Goal: Check status: Check status

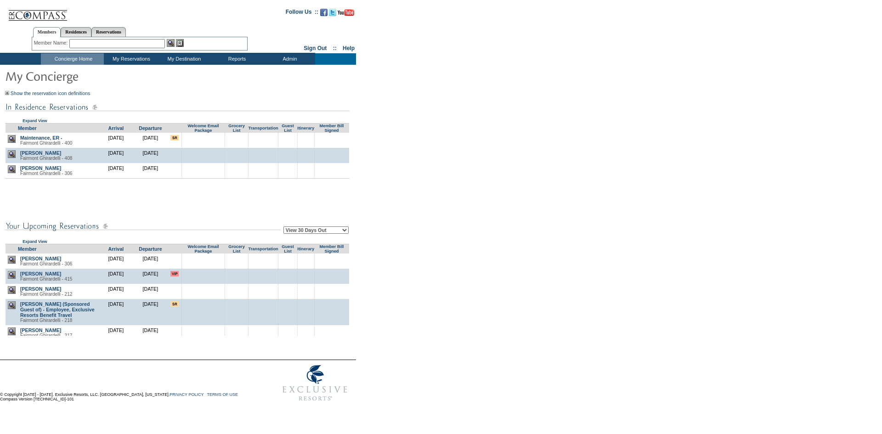
click at [306, 230] on select "View 30 Days Out View 60 Days Out View 90 Days Out" at bounding box center [315, 229] width 65 height 7
select select "90"
click at [285, 228] on select "View 30 Days Out View 60 Days Out View 90 Days Out" at bounding box center [315, 229] width 65 height 7
click at [497, 264] on form "Follow Us ::" at bounding box center [439, 204] width 879 height 404
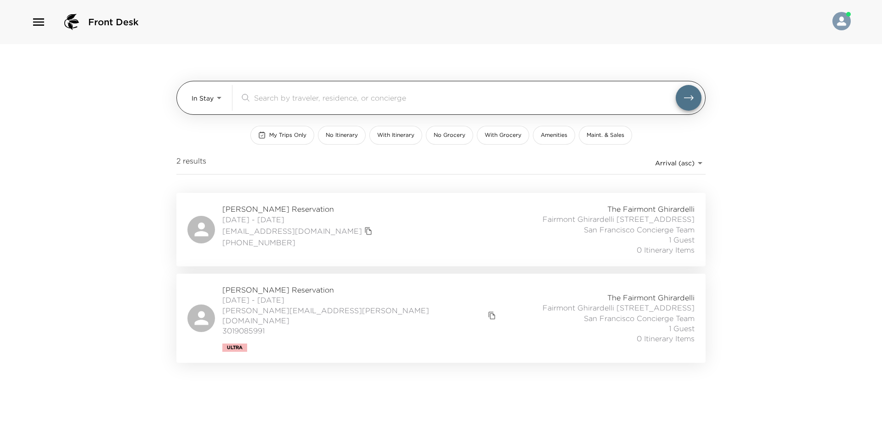
click at [210, 100] on body "Front Desk In Stay In-Stay ​ My Trips Only No Itinerary With Itinerary No Groce…" at bounding box center [441, 217] width 882 height 434
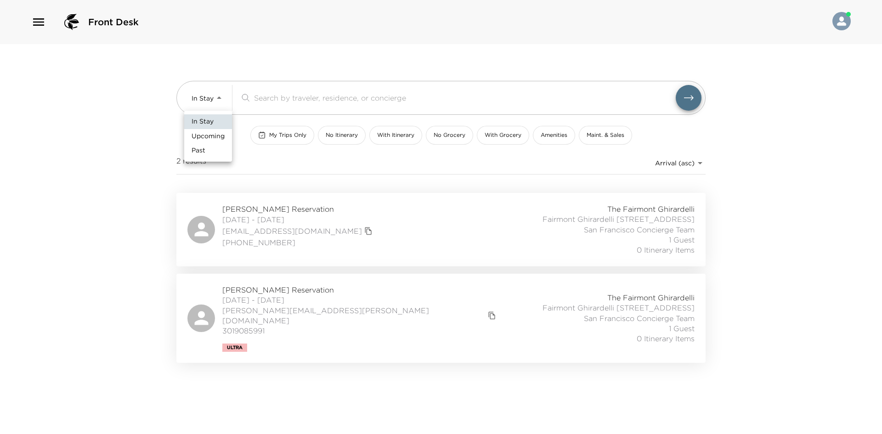
click at [196, 135] on span "Upcoming" at bounding box center [208, 136] width 33 height 9
type input "Upcoming"
click at [80, 164] on div at bounding box center [441, 217] width 882 height 434
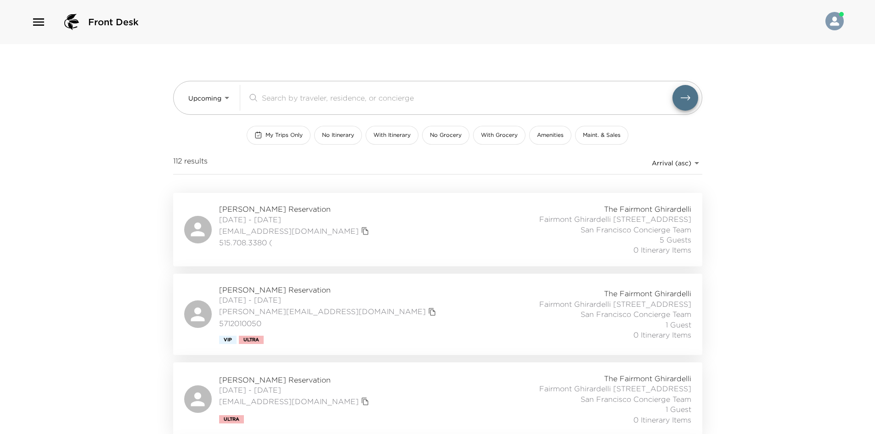
click at [381, 230] on div "[PERSON_NAME] Reservation [DATE] - [DATE] [EMAIL_ADDRESS][DOMAIN_NAME] 515.708.…" at bounding box center [437, 229] width 507 height 51
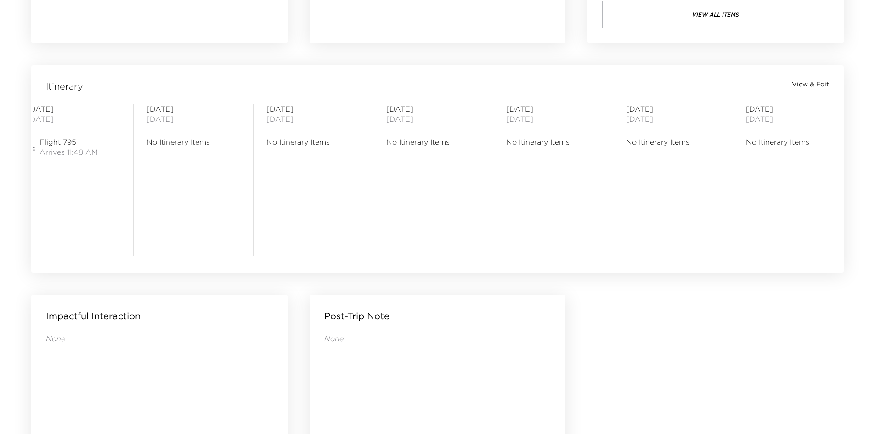
scroll to position [0, 30]
click at [655, 374] on div "The Fairmont Ghirardelli — Fairmont Ghirardelli 306 San Francisco - Fairmont He…" at bounding box center [437, 1] width 835 height 1233
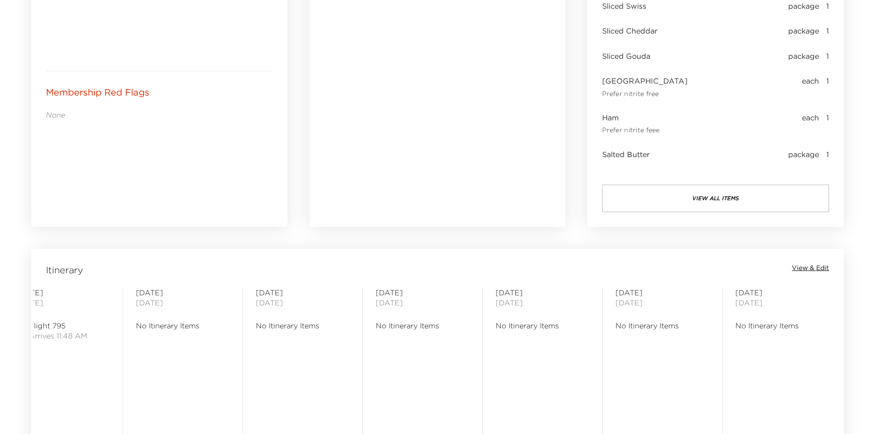
scroll to position [334, 0]
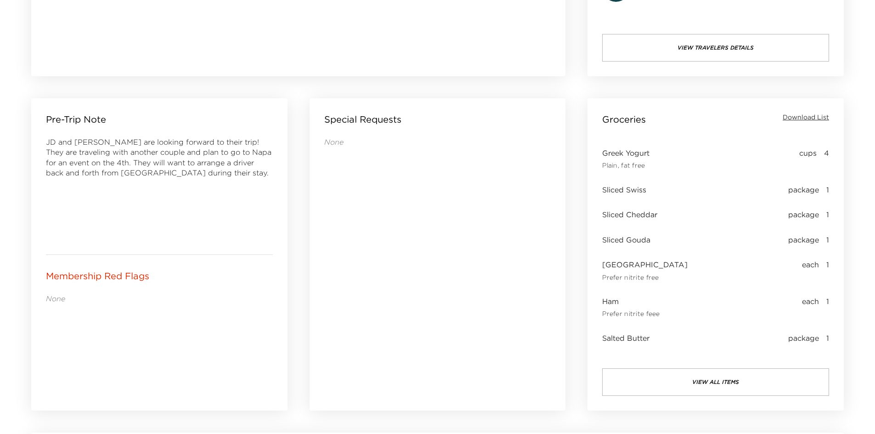
drag, startPoint x: 452, startPoint y: 226, endPoint x: 443, endPoint y: 225, distance: 8.3
drag, startPoint x: 443, startPoint y: 225, endPoint x: 406, endPoint y: 226, distance: 37.2
click at [406, 226] on div "None" at bounding box center [437, 261] width 227 height 248
drag, startPoint x: 400, startPoint y: 226, endPoint x: 389, endPoint y: 226, distance: 11.5
click at [390, 226] on div "None" at bounding box center [437, 261] width 227 height 248
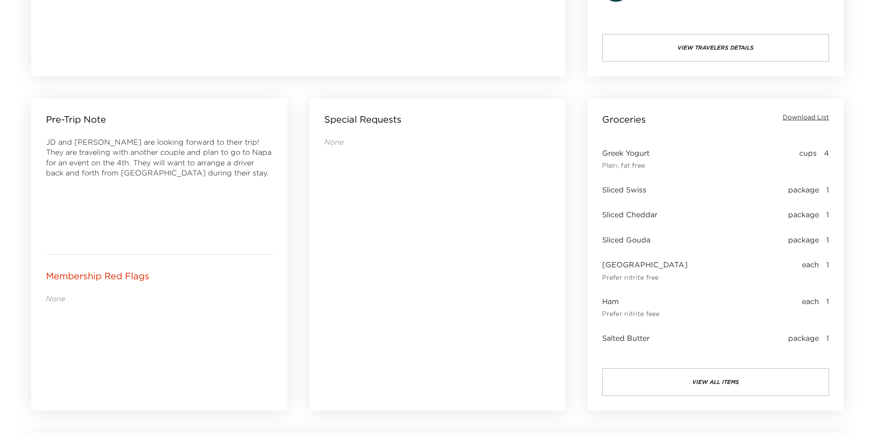
drag, startPoint x: 386, startPoint y: 221, endPoint x: 350, endPoint y: 201, distance: 41.9
click at [350, 201] on div "None" at bounding box center [437, 261] width 227 height 248
drag, startPoint x: 349, startPoint y: 201, endPoint x: 341, endPoint y: 199, distance: 8.1
click at [341, 199] on div "None" at bounding box center [437, 261] width 227 height 248
drag, startPoint x: 343, startPoint y: 194, endPoint x: 340, endPoint y: 190, distance: 4.7
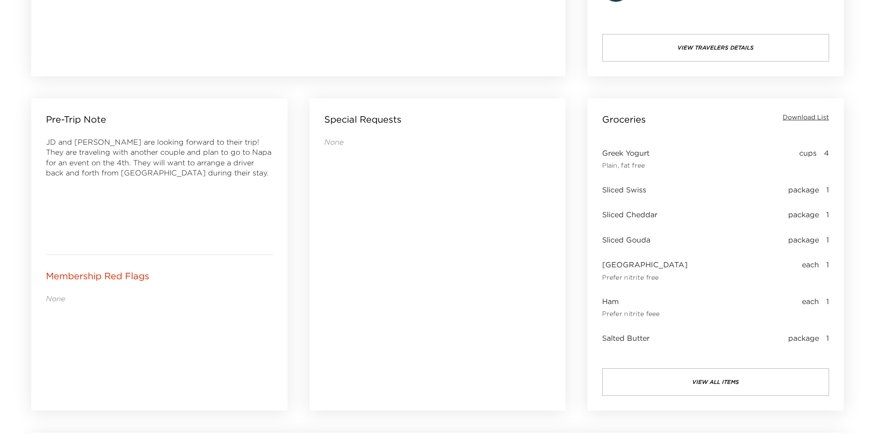
click at [340, 192] on div "None" at bounding box center [437, 261] width 227 height 248
drag, startPoint x: 357, startPoint y: 179, endPoint x: 352, endPoint y: 180, distance: 5.1
drag, startPoint x: 352, startPoint y: 180, endPoint x: 347, endPoint y: 180, distance: 5.5
click at [347, 180] on div "None" at bounding box center [437, 261] width 227 height 248
drag, startPoint x: 349, startPoint y: 175, endPoint x: 341, endPoint y: 175, distance: 7.8
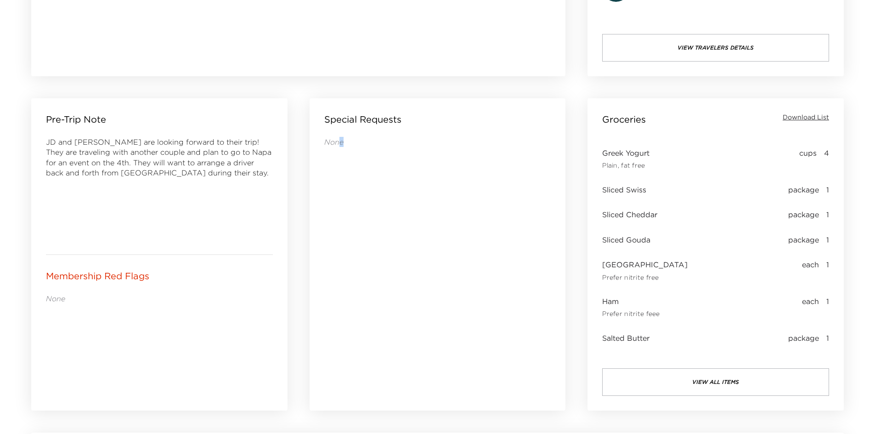
click at [341, 175] on div "None" at bounding box center [437, 261] width 227 height 248
click at [335, 174] on div "None" at bounding box center [437, 261] width 227 height 248
drag, startPoint x: 330, startPoint y: 143, endPoint x: 323, endPoint y: 143, distance: 6.9
click at [323, 143] on div "Special Requests None" at bounding box center [438, 254] width 256 height 312
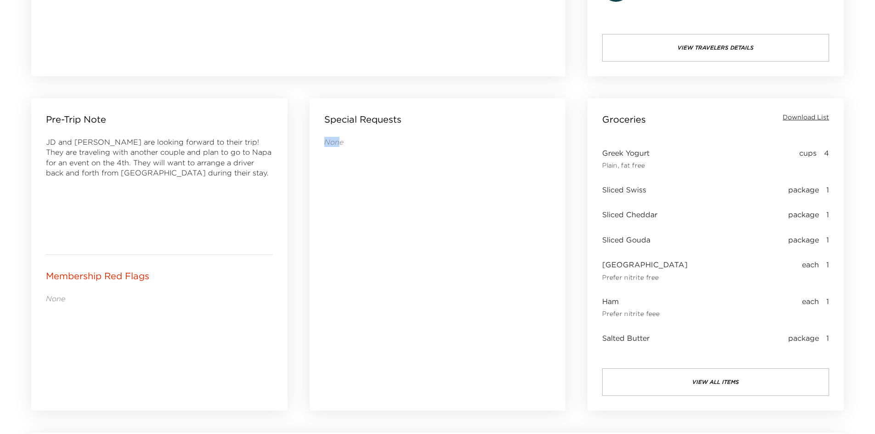
drag, startPoint x: 338, startPoint y: 139, endPoint x: 324, endPoint y: 143, distance: 14.4
click at [324, 143] on p "None" at bounding box center [437, 142] width 227 height 10
drag, startPoint x: 324, startPoint y: 143, endPoint x: 341, endPoint y: 143, distance: 17.0
click at [341, 143] on p "None" at bounding box center [437, 142] width 227 height 10
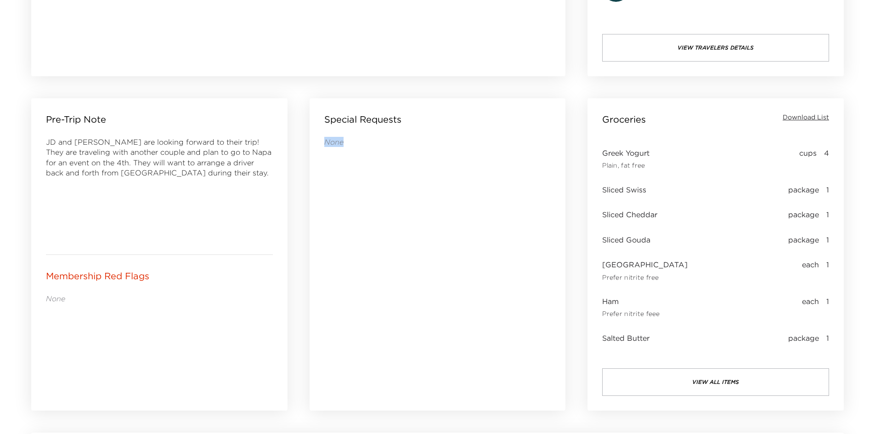
click at [341, 143] on p "None" at bounding box center [437, 142] width 227 height 10
drag, startPoint x: 329, startPoint y: 140, endPoint x: 323, endPoint y: 139, distance: 6.5
click at [323, 139] on div "Special Requests None" at bounding box center [438, 254] width 256 height 312
click at [349, 144] on p "None" at bounding box center [437, 142] width 227 height 10
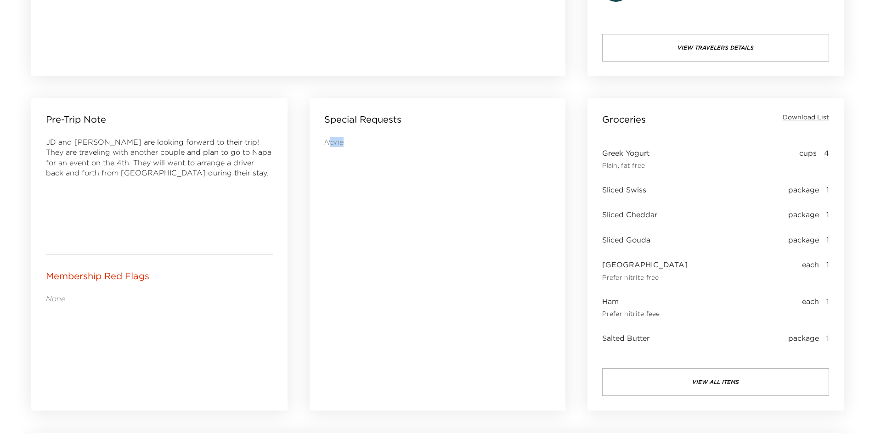
click at [349, 144] on p "None" at bounding box center [437, 142] width 227 height 10
drag, startPoint x: 339, startPoint y: 141, endPoint x: 332, endPoint y: 141, distance: 7.3
click at [332, 141] on p "None" at bounding box center [437, 142] width 227 height 10
drag, startPoint x: 325, startPoint y: 140, endPoint x: 338, endPoint y: 141, distance: 12.9
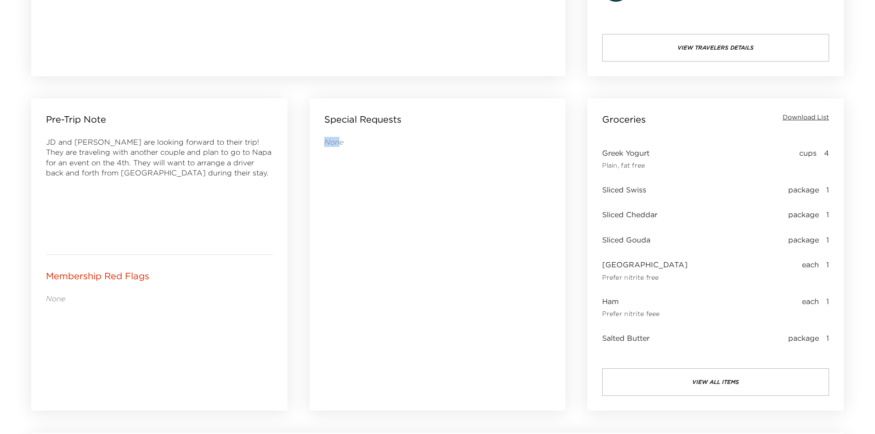
click at [338, 141] on p "None" at bounding box center [437, 142] width 227 height 10
click at [339, 141] on p "None" at bounding box center [437, 142] width 227 height 10
click at [339, 142] on p "None" at bounding box center [437, 142] width 227 height 10
click at [358, 156] on div "None" at bounding box center [437, 261] width 227 height 248
click at [421, 172] on div "None" at bounding box center [437, 261] width 227 height 248
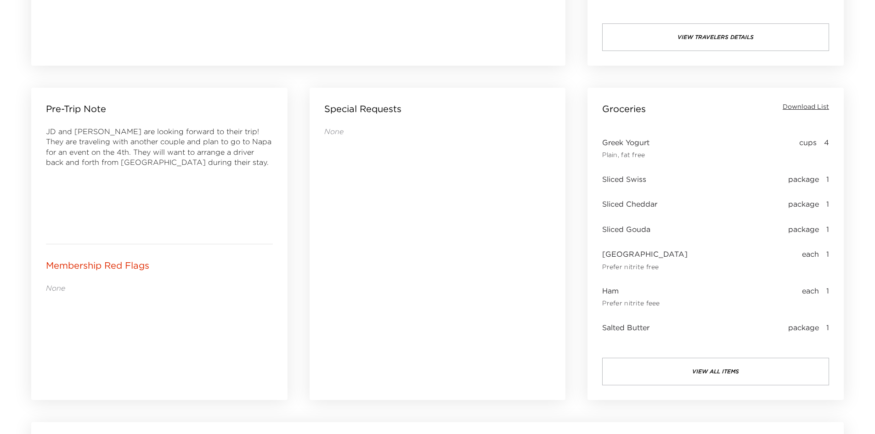
scroll to position [379, 0]
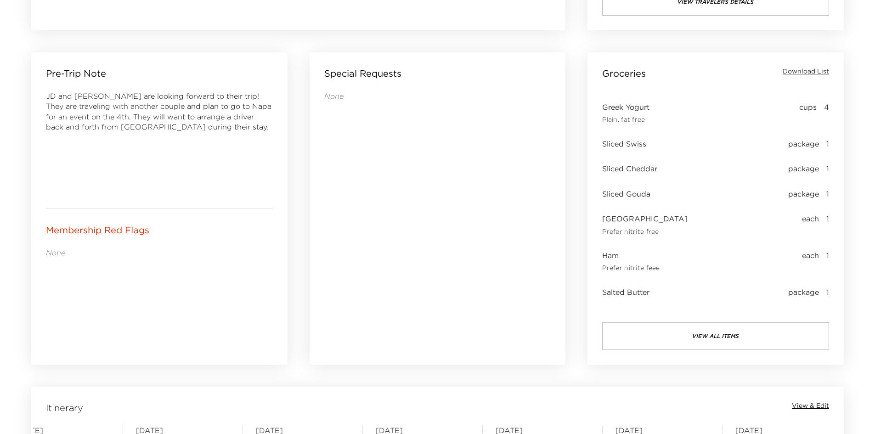
click at [676, 325] on button "view all items" at bounding box center [715, 336] width 227 height 28
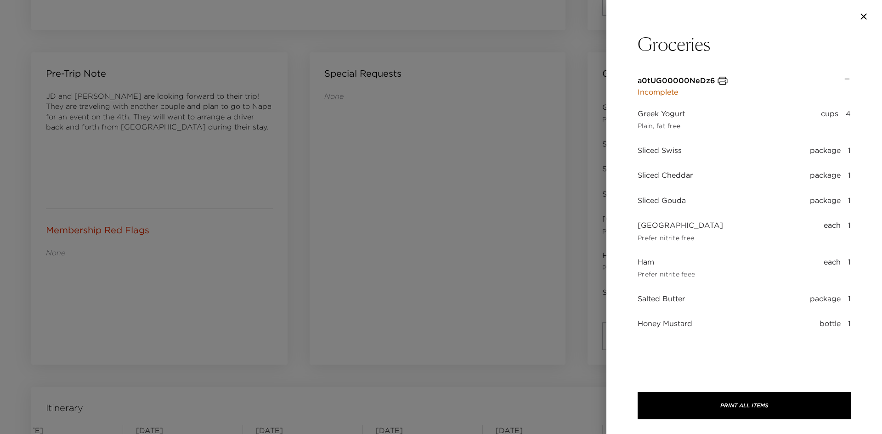
click at [469, 190] on div at bounding box center [441, 217] width 882 height 434
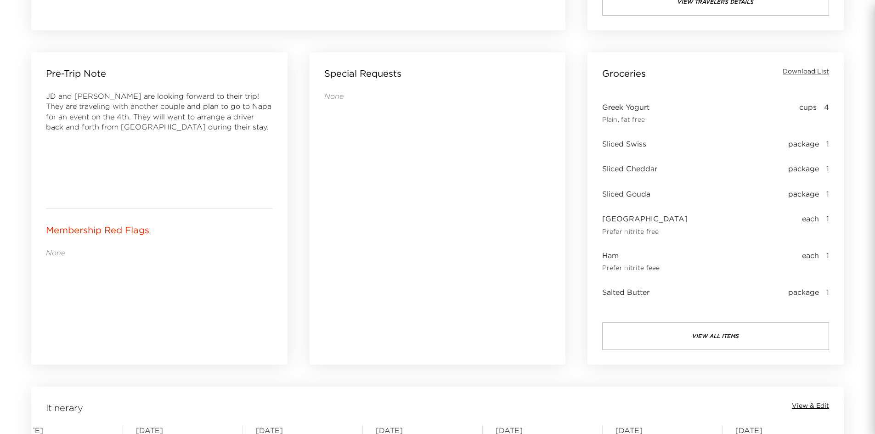
scroll to position [0, 23]
click at [806, 71] on span "Download List" at bounding box center [806, 71] width 46 height 9
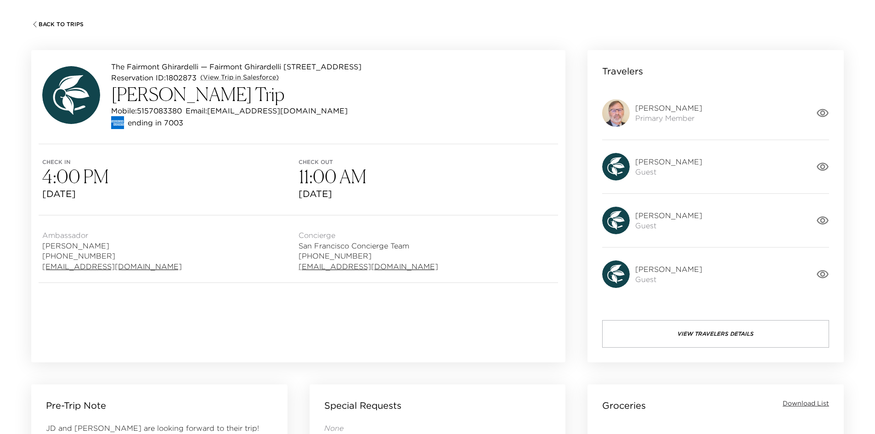
scroll to position [0, 0]
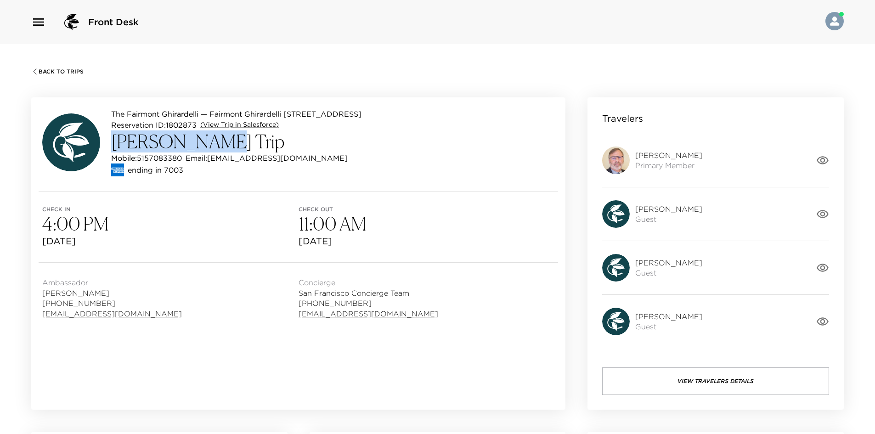
drag, startPoint x: 113, startPoint y: 141, endPoint x: 204, endPoint y: 147, distance: 92.1
click at [204, 147] on h3 "JD Schlieman Trip" at bounding box center [236, 141] width 250 height 22
copy h3 "JD Schlieman"
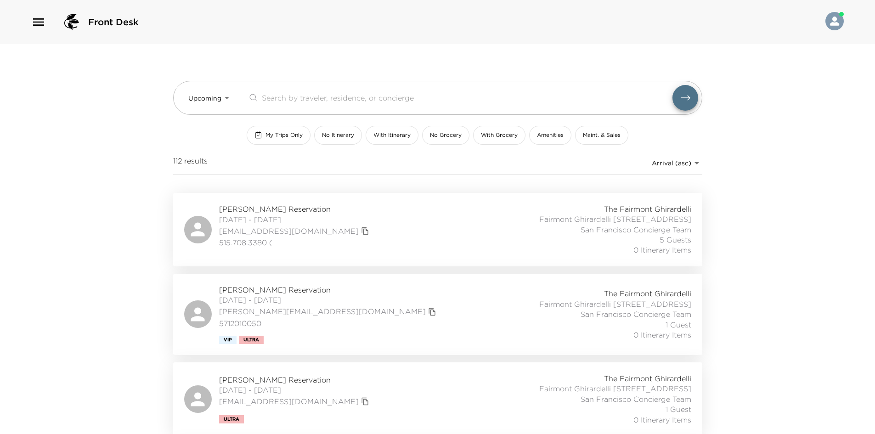
drag, startPoint x: 89, startPoint y: 192, endPoint x: 74, endPoint y: 192, distance: 14.7
drag, startPoint x: 74, startPoint y: 192, endPoint x: 43, endPoint y: 185, distance: 32.1
click at [43, 185] on div "Front Desk Upcoming Upcoming ​ My Trips Only No Itinerary With Itinerary No Gro…" at bounding box center [437, 217] width 875 height 434
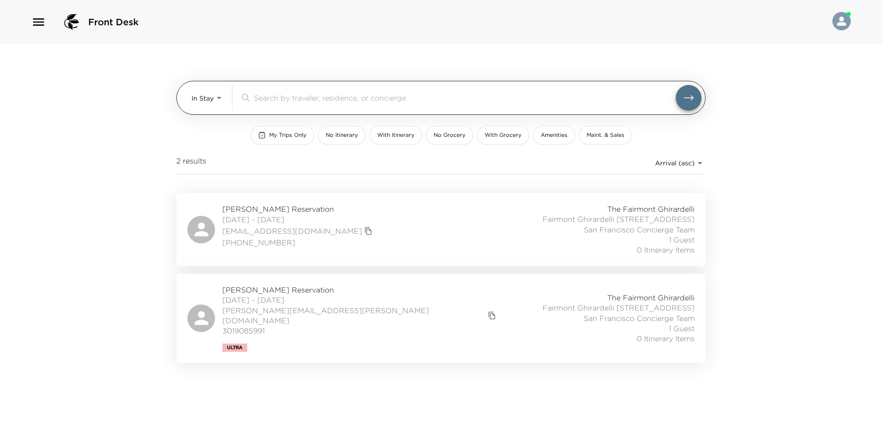
click at [202, 99] on body "Front Desk In Stay In-Stay ​ My Trips Only No Itinerary With Itinerary No Groce…" at bounding box center [441, 217] width 882 height 434
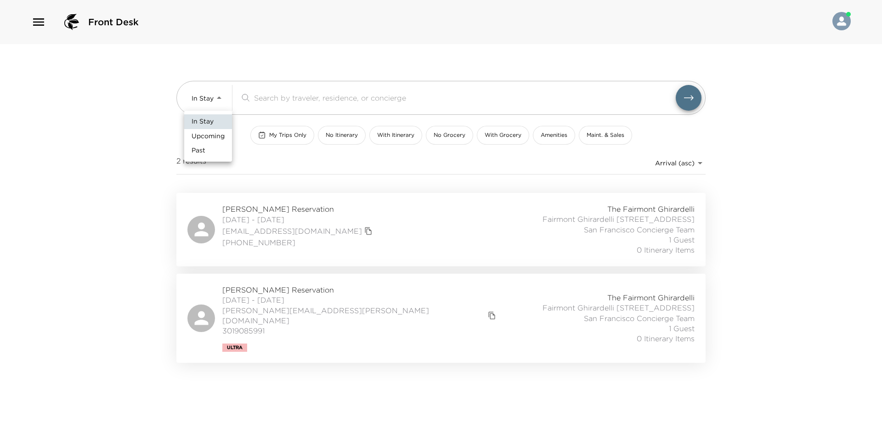
click at [208, 141] on li "Upcoming" at bounding box center [208, 136] width 48 height 15
type input "Upcoming"
click at [80, 139] on div at bounding box center [441, 217] width 882 height 434
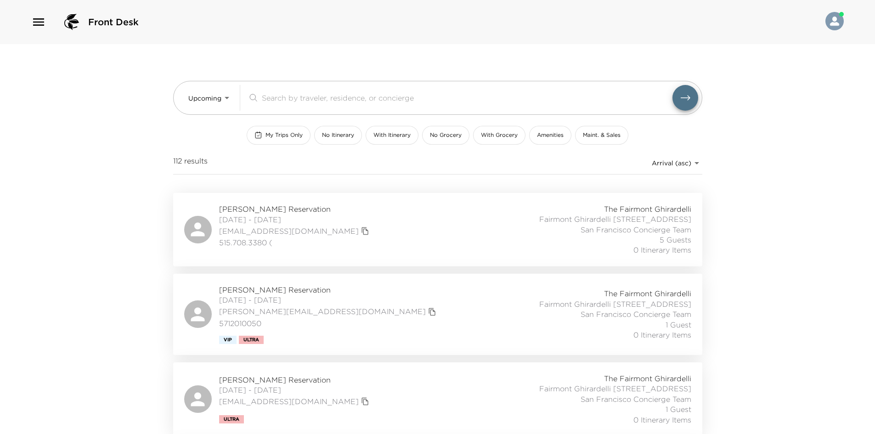
click at [94, 230] on div "Front Desk Upcoming Upcoming ​ My Trips Only No Itinerary With Itinerary No Gro…" at bounding box center [437, 217] width 875 height 434
drag, startPoint x: 70, startPoint y: 221, endPoint x: 47, endPoint y: 224, distance: 23.1
click at [47, 224] on div "Front Desk Upcoming Upcoming ​ My Trips Only No Itinerary With Itinerary No Gro…" at bounding box center [437, 217] width 875 height 434
click at [350, 239] on div "[PERSON_NAME] Reservation [DATE] - [DATE] [EMAIL_ADDRESS][DOMAIN_NAME] 515.708.…" at bounding box center [437, 229] width 507 height 51
click at [389, 317] on div "[PERSON_NAME] Reservation [DATE] - [DATE] [PERSON_NAME][EMAIL_ADDRESS][DOMAIN_N…" at bounding box center [437, 314] width 507 height 59
